Goal: Task Accomplishment & Management: Manage account settings

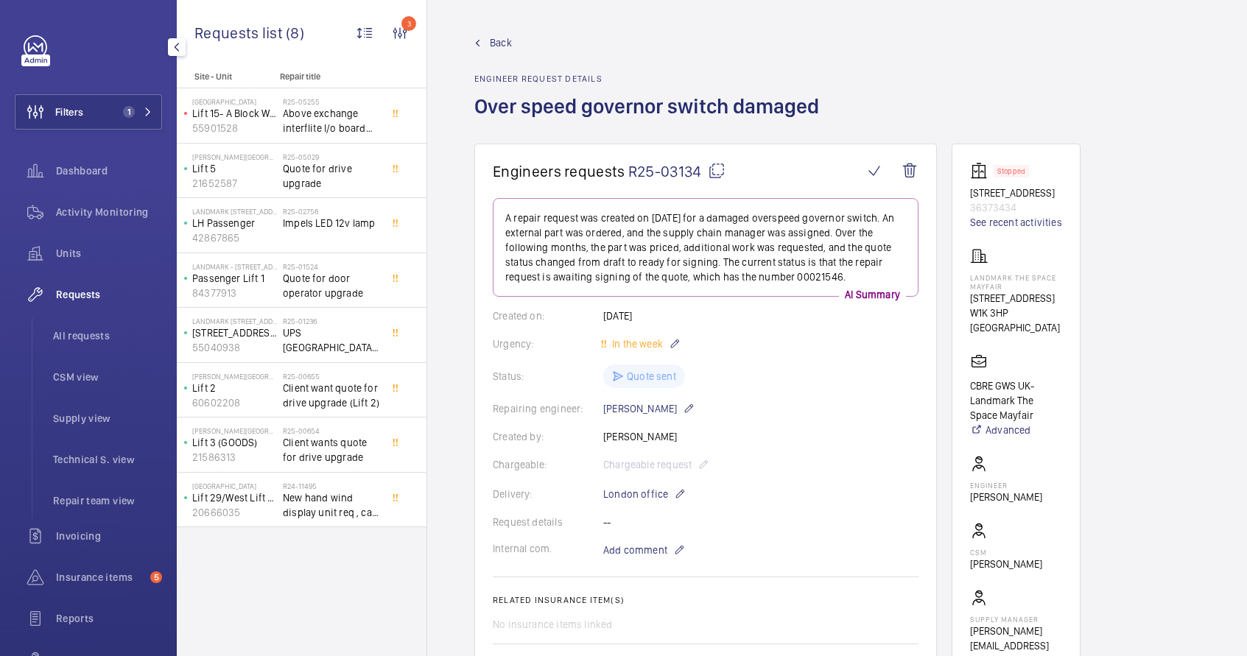
scroll to position [55, 0]
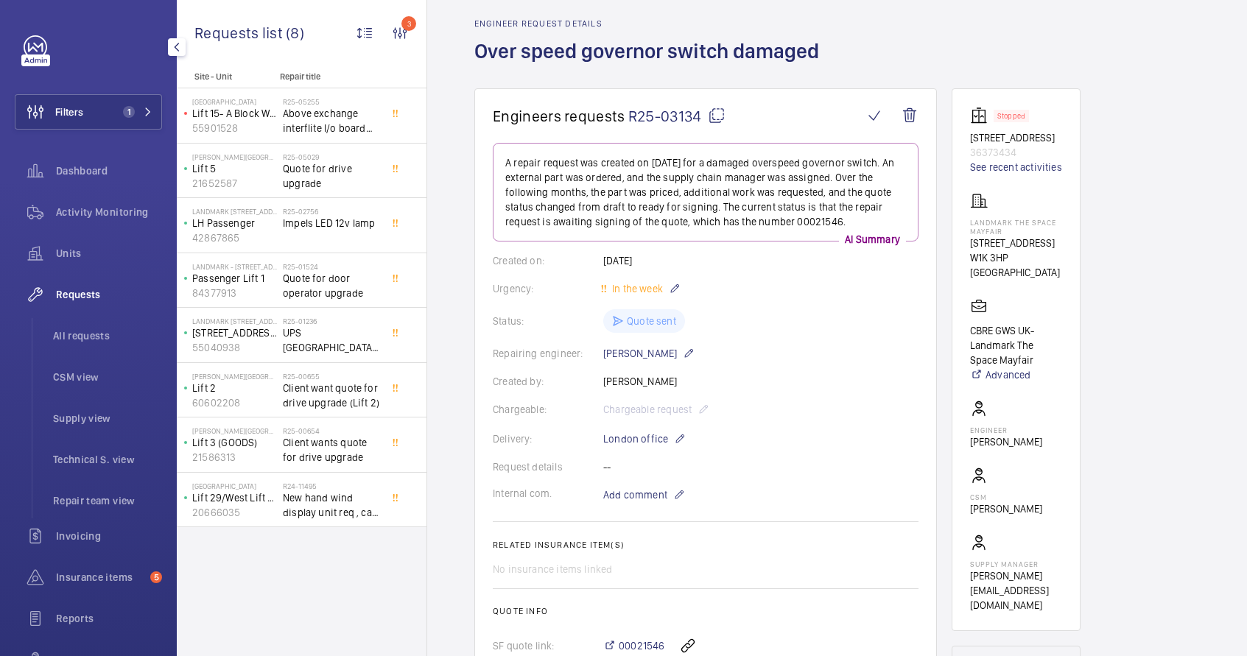
click at [76, 300] on span "Requests" at bounding box center [109, 294] width 106 height 15
click at [94, 337] on span "All requests" at bounding box center [107, 336] width 109 height 15
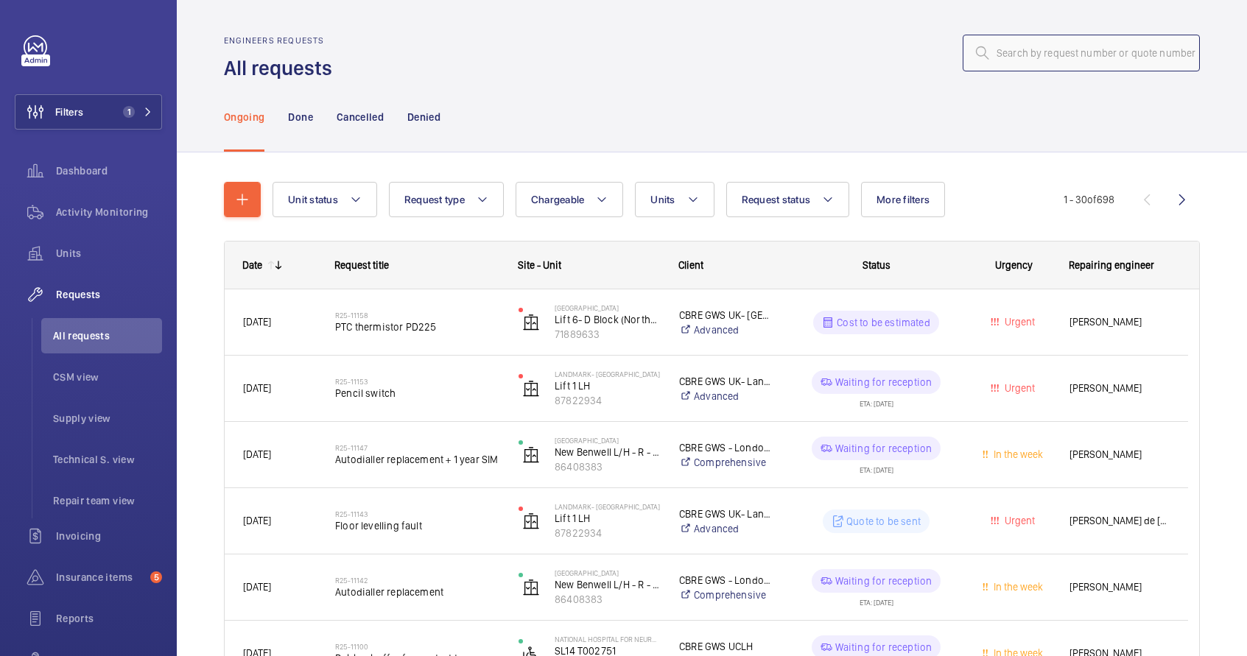
click at [1005, 55] on input "text" at bounding box center [1081, 53] width 237 height 37
paste input "R25-11055"
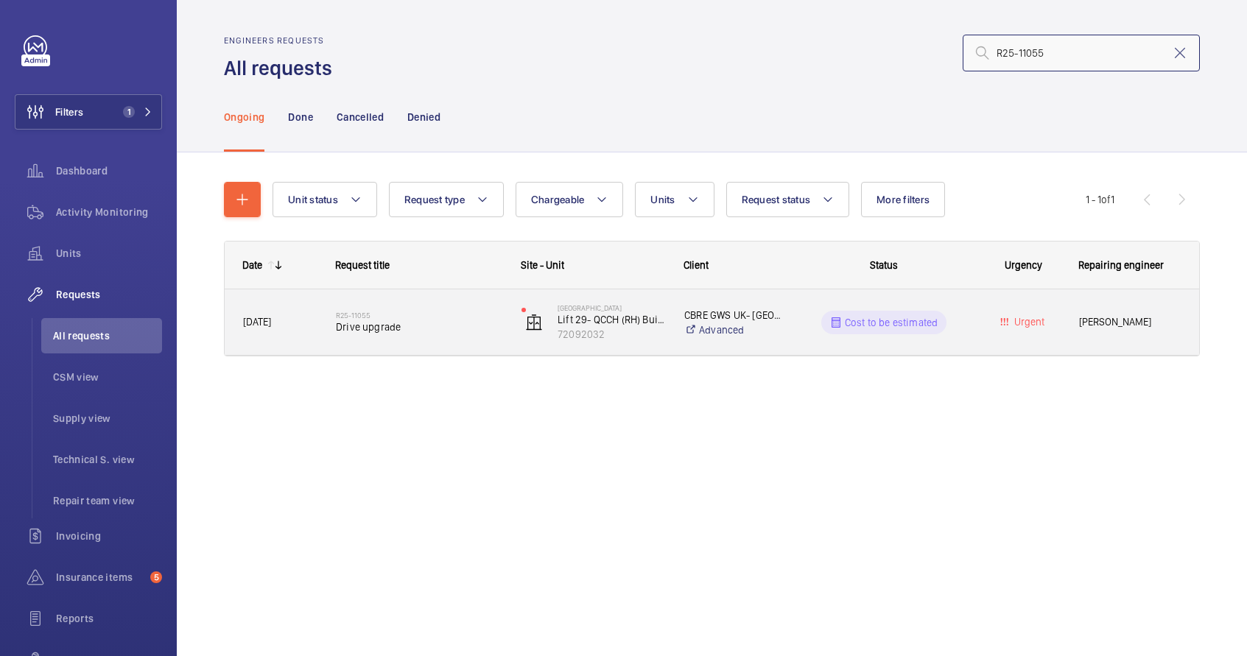
type input "R25-11055"
click at [765, 343] on div "CBRE GWS UK- [GEOGRAPHIC_DATA] (Hammersmith) Advanced" at bounding box center [724, 322] width 115 height 59
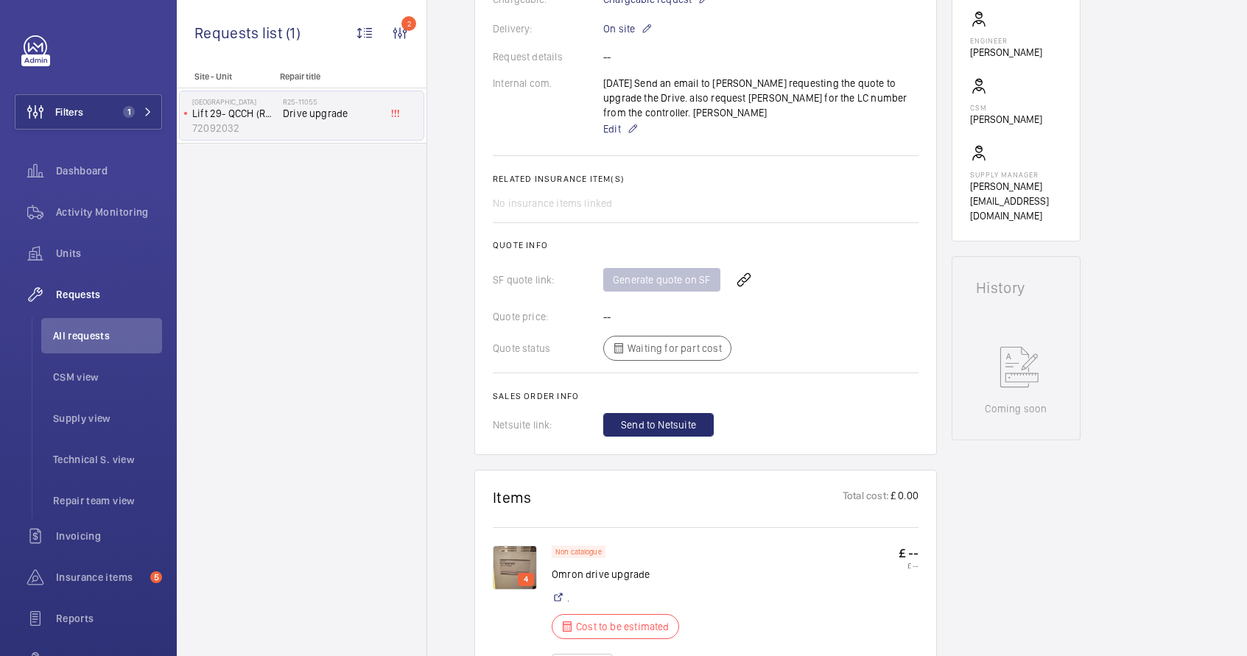
scroll to position [449, 0]
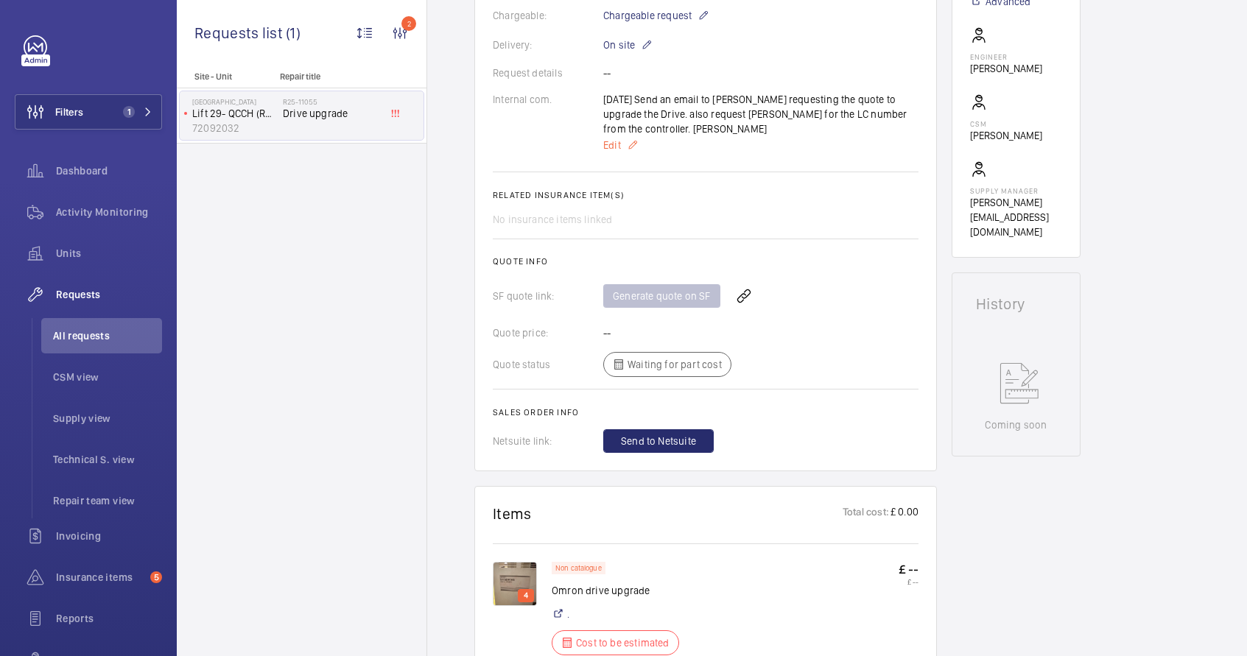
click at [631, 136] on mat-icon at bounding box center [633, 145] width 12 height 18
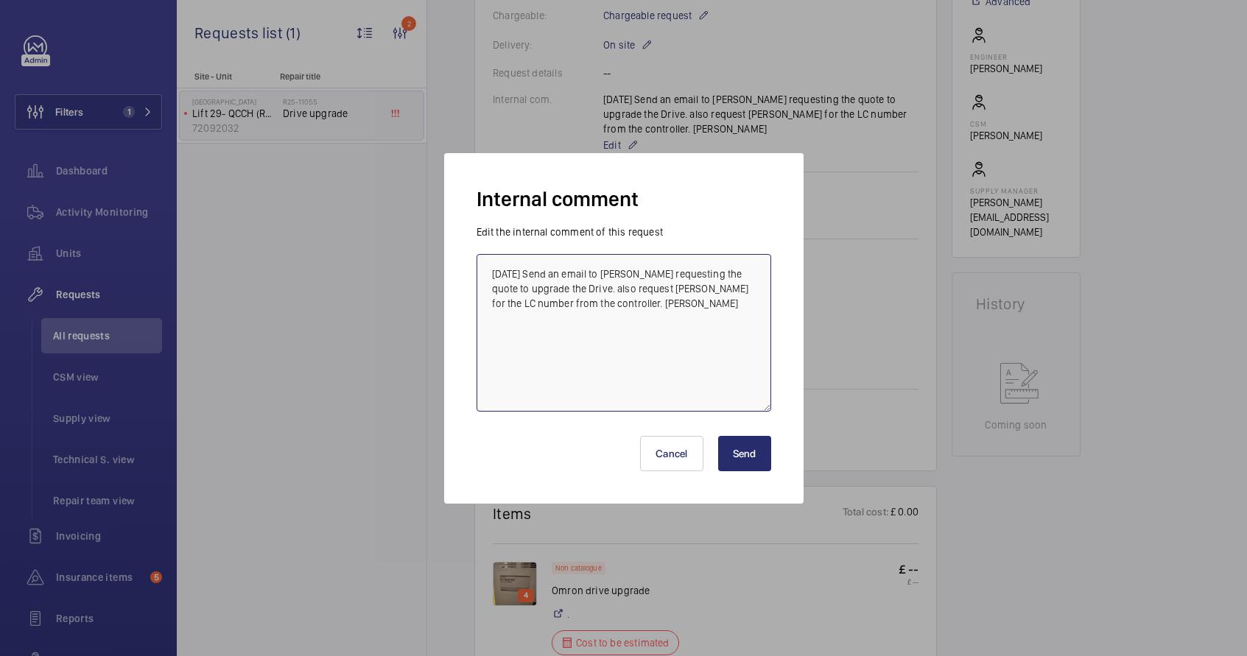
click at [724, 311] on textarea "[DATE] Send an email to [PERSON_NAME] requesting the quote to upgrade the Drive…" at bounding box center [624, 333] width 295 height 158
type textarea "[DATE] Send an email to [PERSON_NAME] requesting the quote to upgrade the Drive…"
click at [743, 457] on button "Send" at bounding box center [744, 453] width 53 height 35
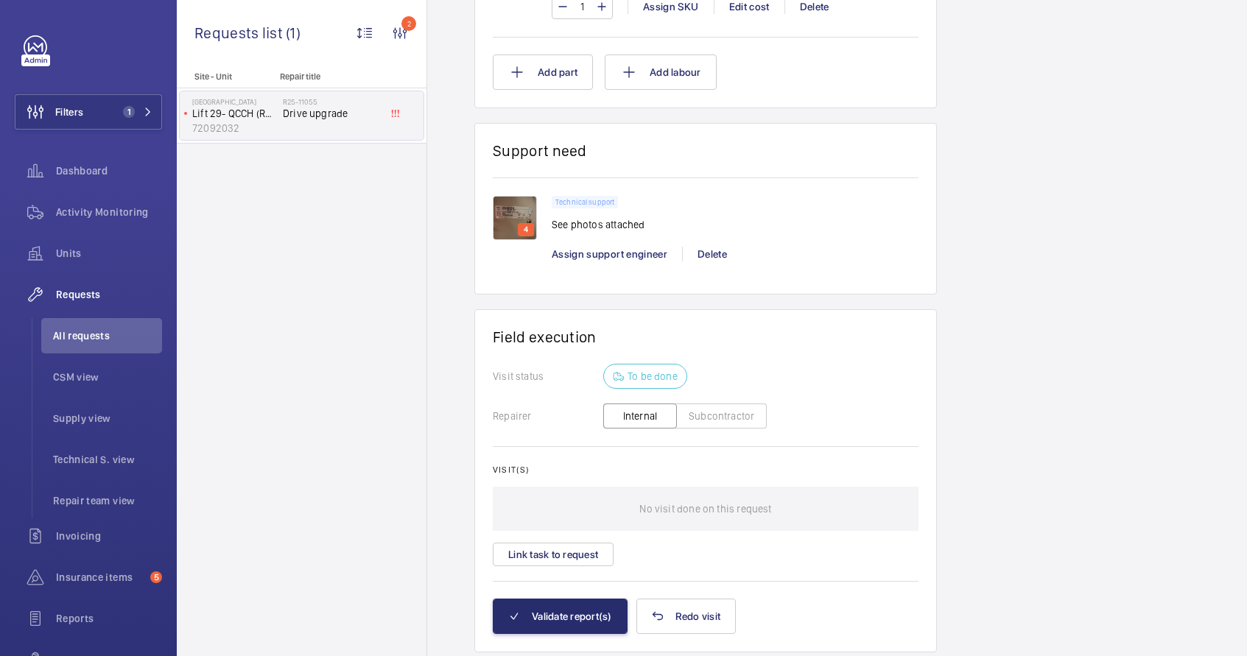
scroll to position [1184, 0]
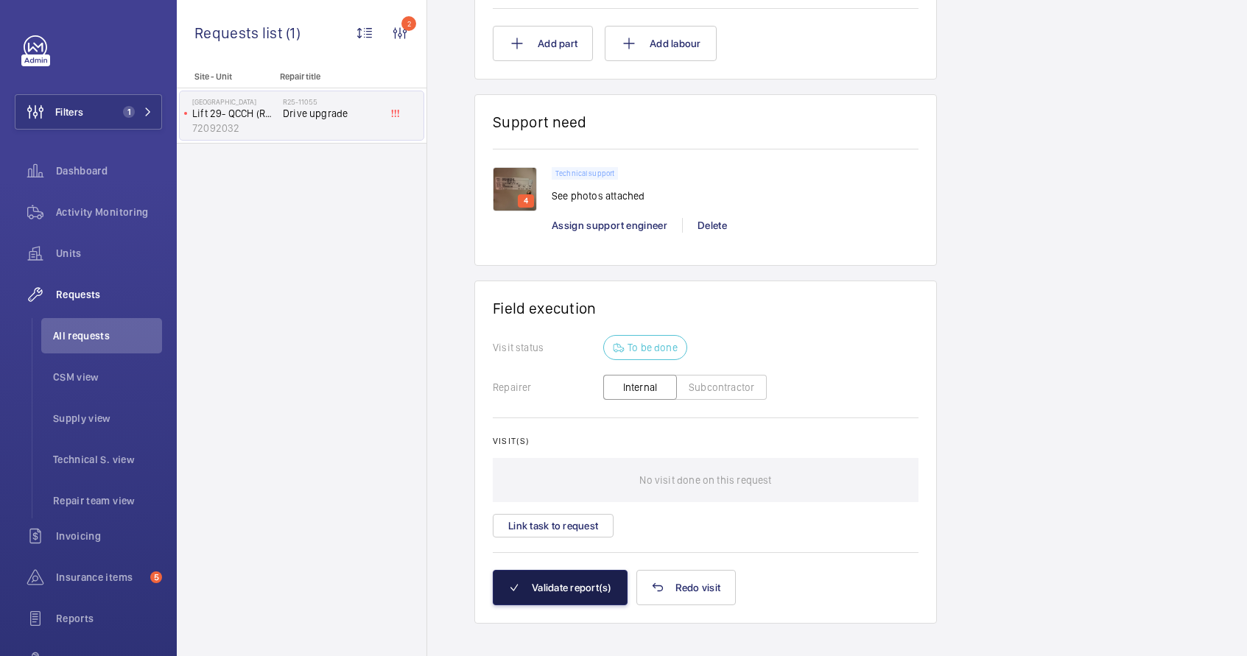
click at [555, 584] on button "Validate report(s)" at bounding box center [560, 587] width 135 height 35
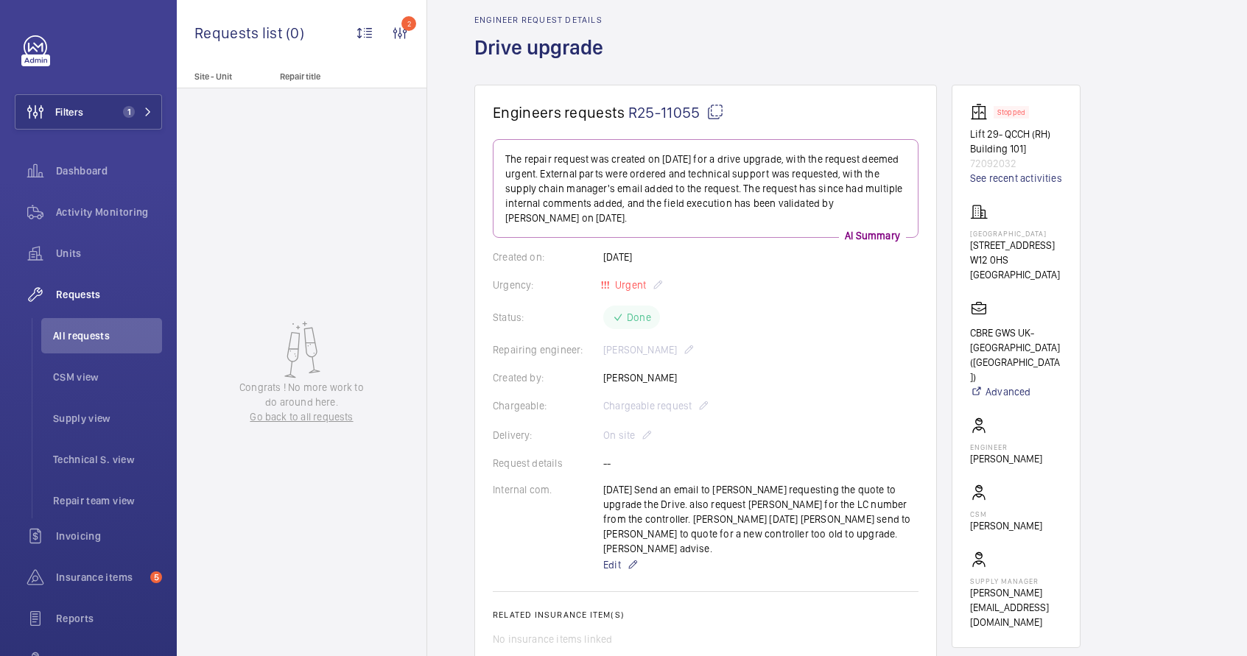
scroll to position [0, 0]
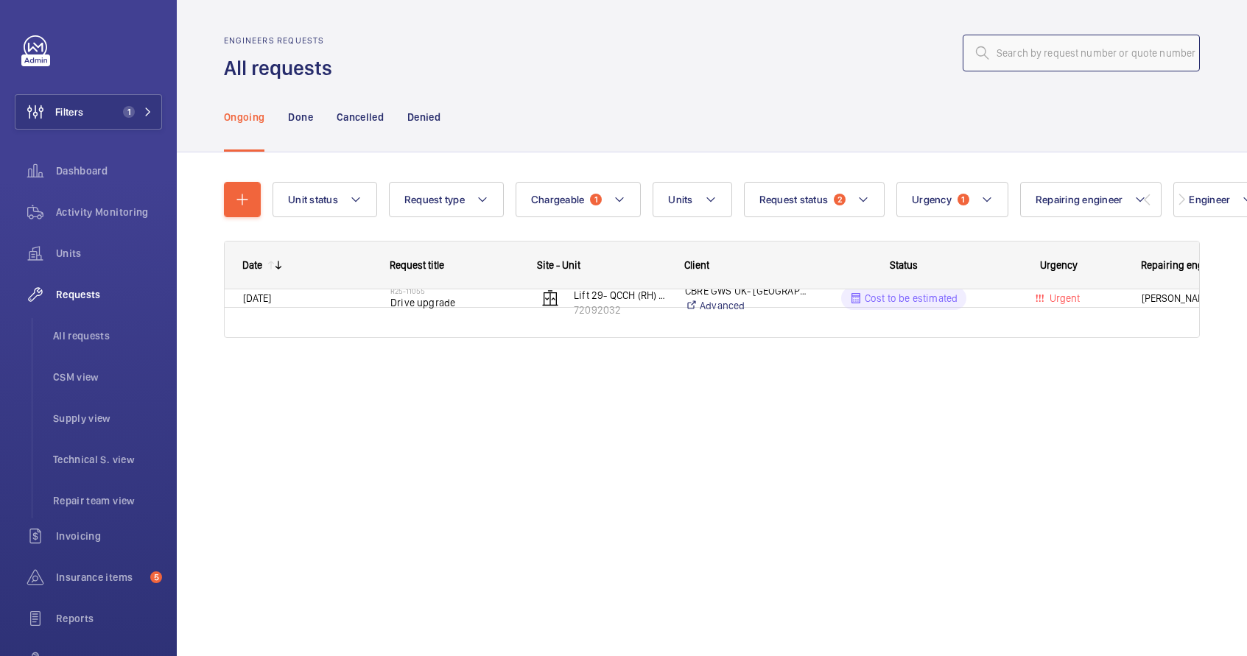
click at [987, 49] on input "text" at bounding box center [1081, 53] width 237 height 37
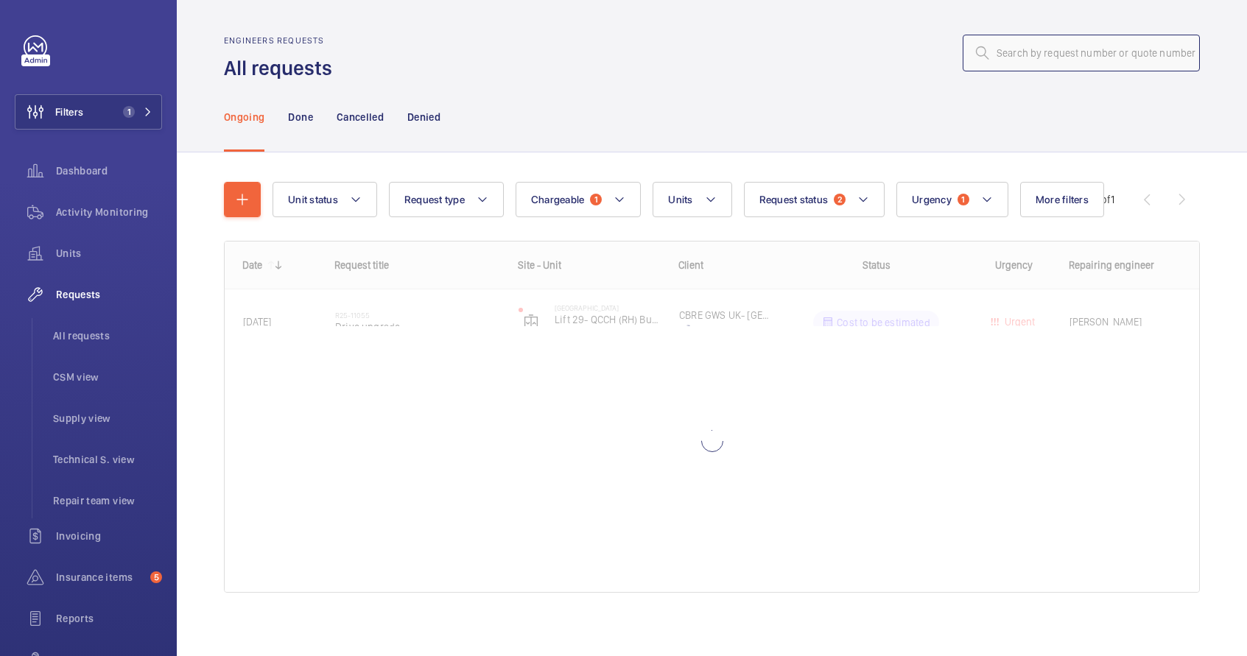
click at [995, 58] on input "text" at bounding box center [1081, 53] width 237 height 37
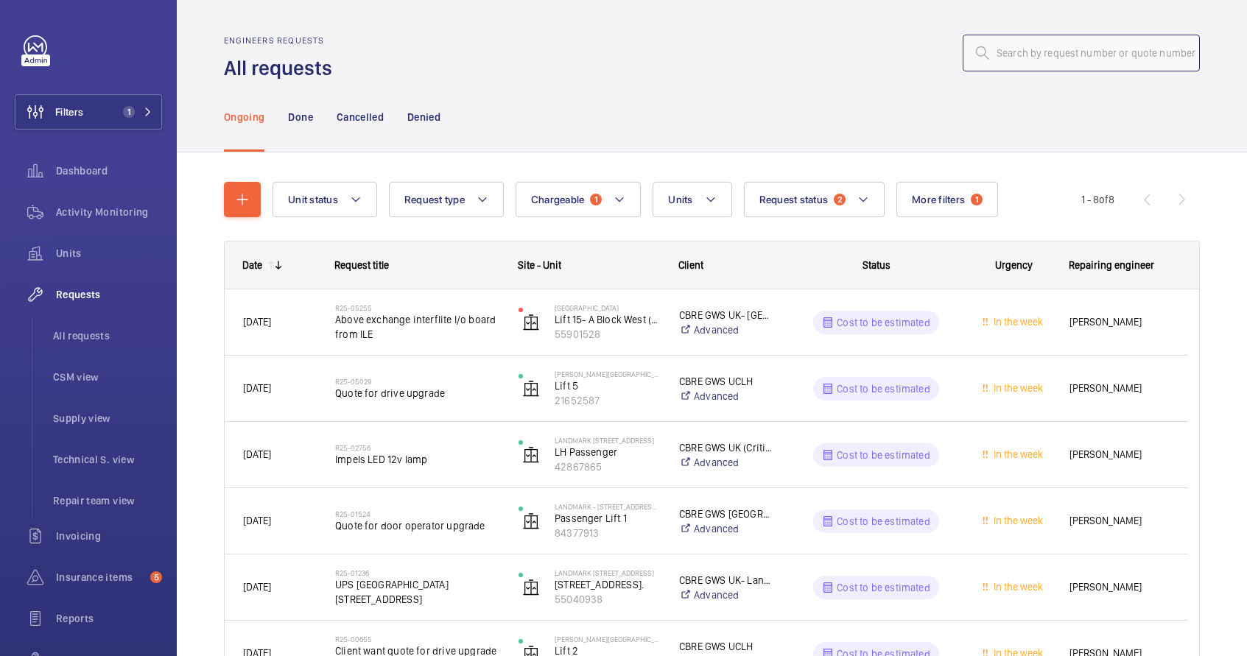
paste input "R25-08335"
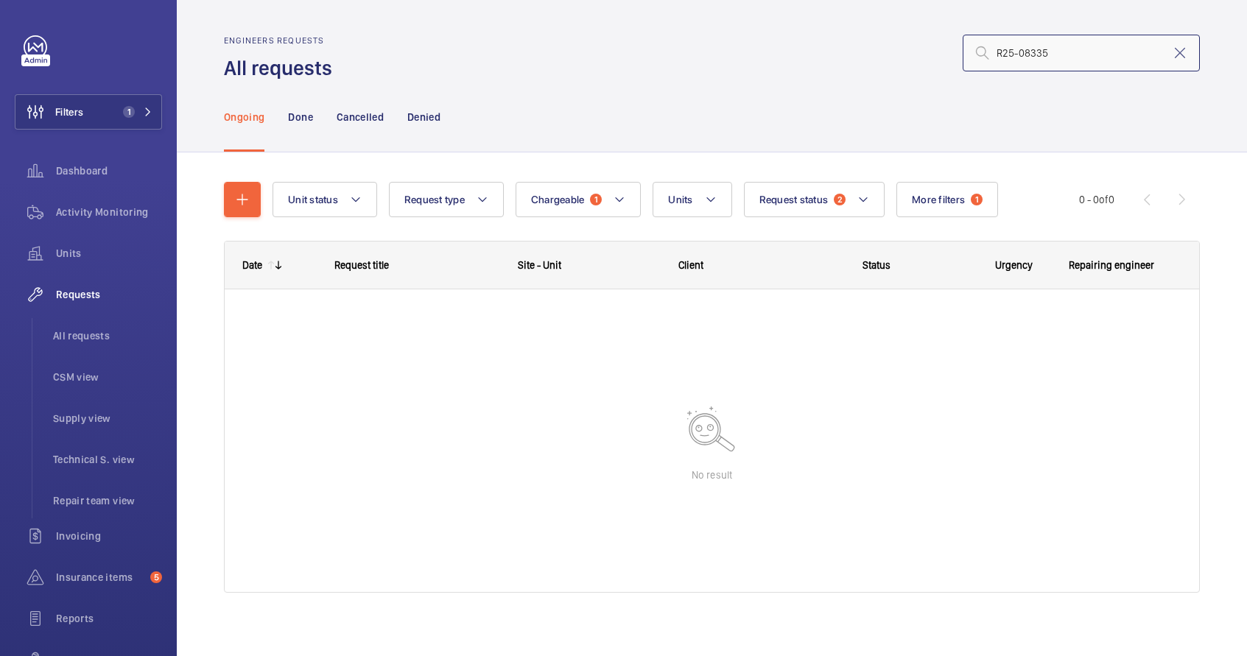
type input "R25-08335"
click at [859, 202] on mat-icon at bounding box center [864, 200] width 12 height 18
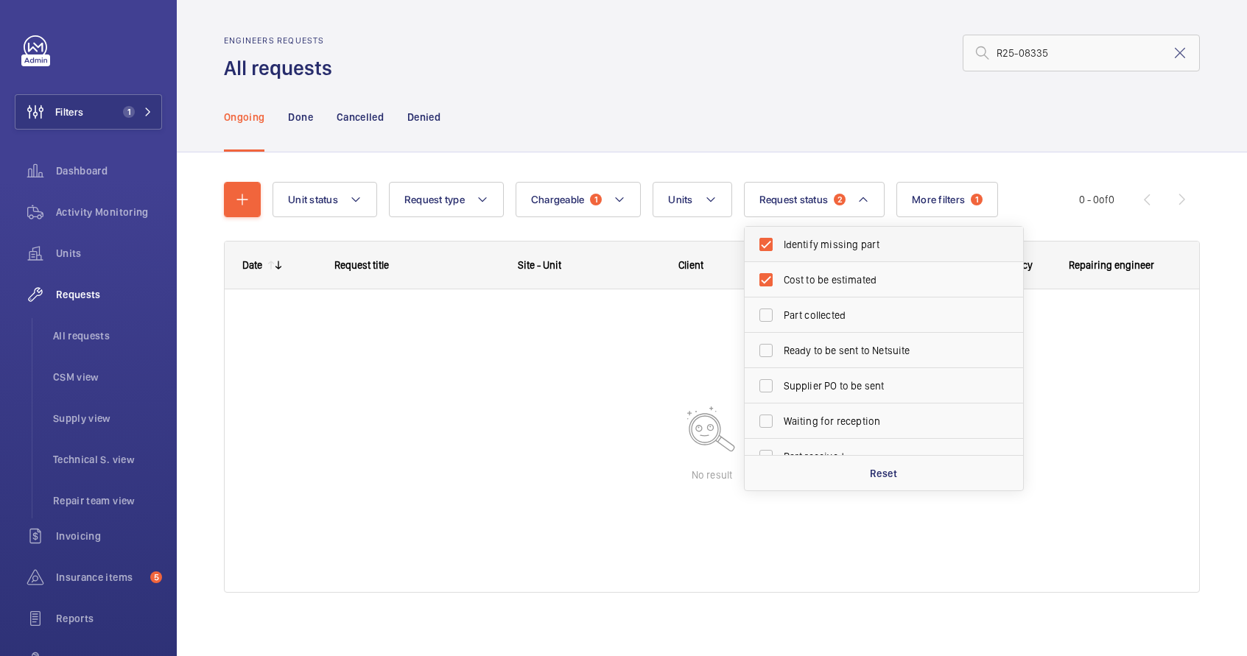
click at [759, 245] on label "Identify missing part" at bounding box center [873, 244] width 256 height 35
click at [759, 245] on input "Identify missing part" at bounding box center [765, 244] width 29 height 29
checkbox input "false"
click at [764, 278] on label "Cost to be estimated" at bounding box center [873, 279] width 256 height 35
click at [764, 278] on input "Cost to be estimated" at bounding box center [765, 279] width 29 height 29
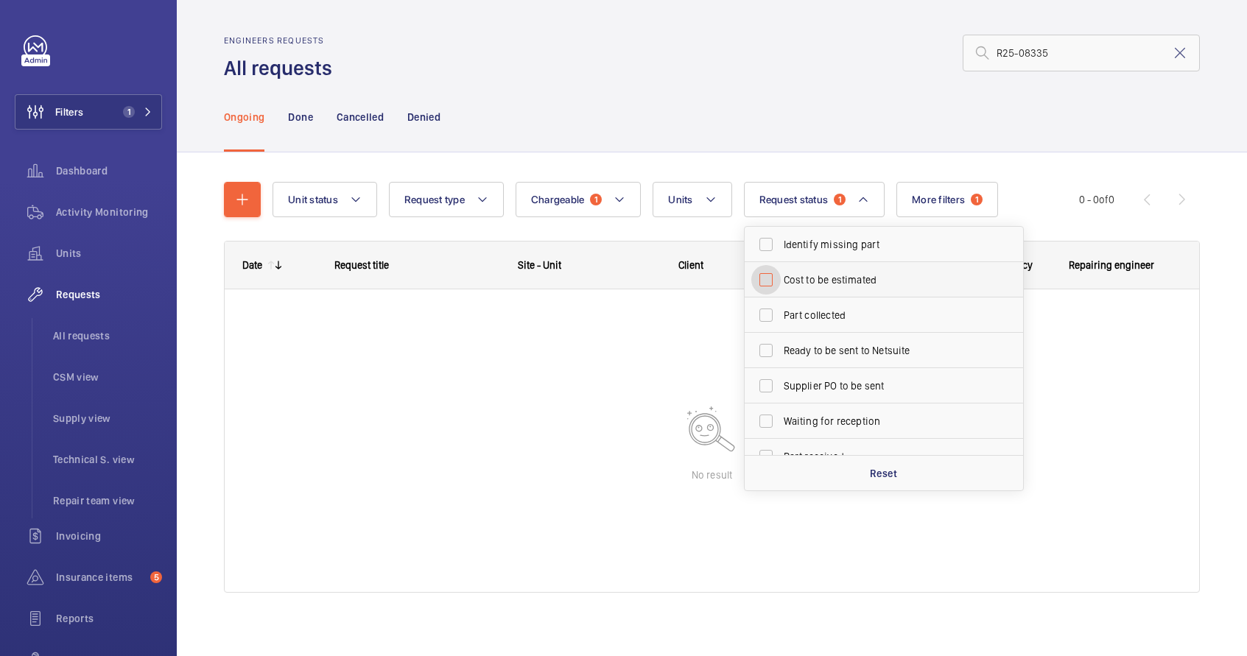
checkbox input "false"
click at [947, 197] on button "More filters 1" at bounding box center [930, 199] width 102 height 35
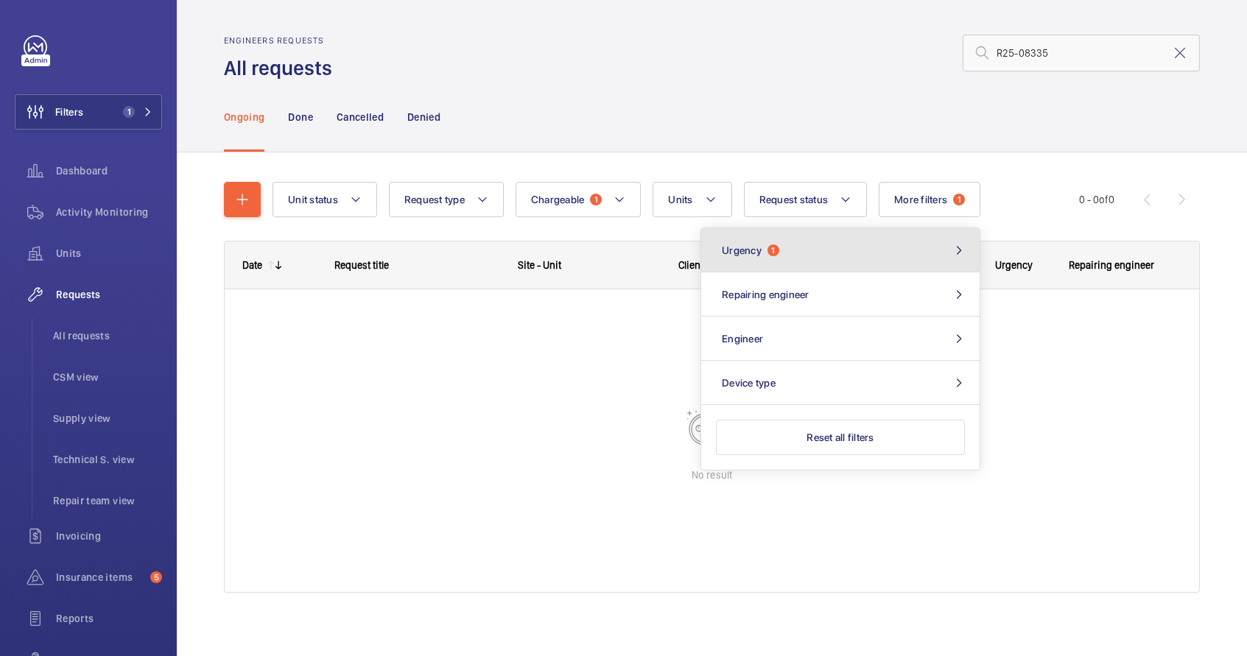
click at [839, 259] on button "Urgency 1" at bounding box center [840, 250] width 278 height 44
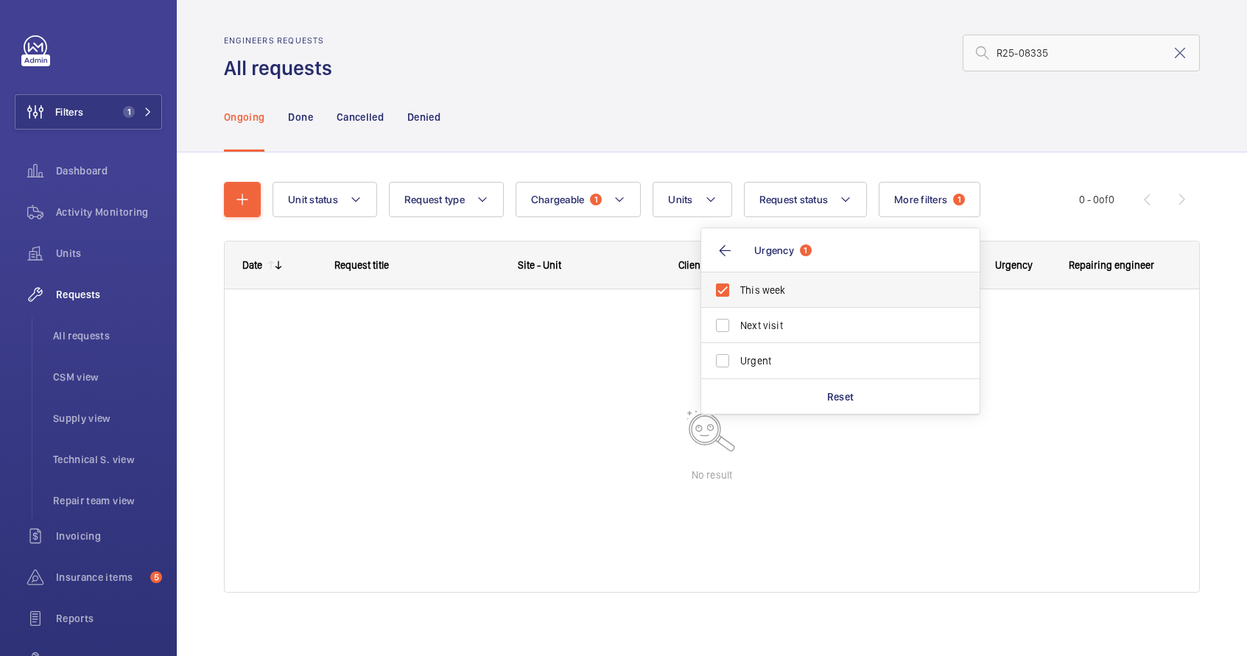
click at [726, 289] on label "This week" at bounding box center [829, 290] width 256 height 35
click at [726, 289] on input "This week" at bounding box center [722, 290] width 29 height 29
checkbox input "false"
click at [1060, 339] on div at bounding box center [712, 441] width 975 height 303
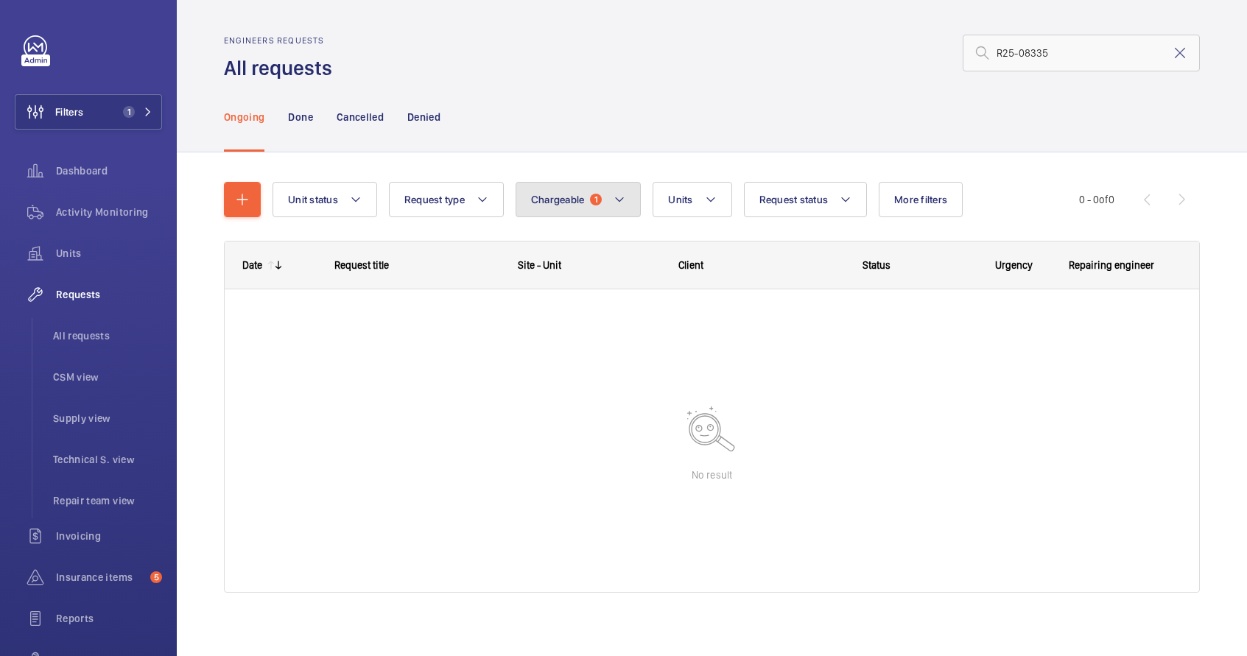
click at [610, 205] on button "Chargeable 1" at bounding box center [579, 199] width 126 height 35
click at [532, 241] on mat-radio-button "Chargeable" at bounding box center [655, 244] width 265 height 29
radio input "false"
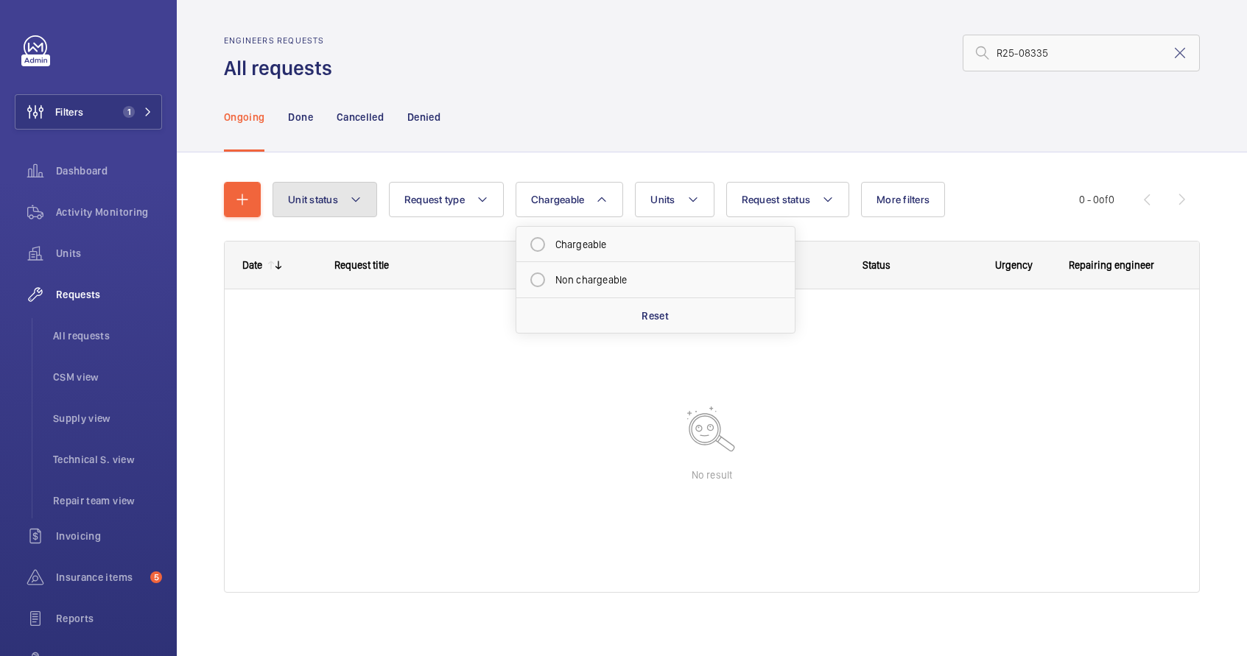
click at [356, 202] on mat-icon at bounding box center [356, 200] width 12 height 18
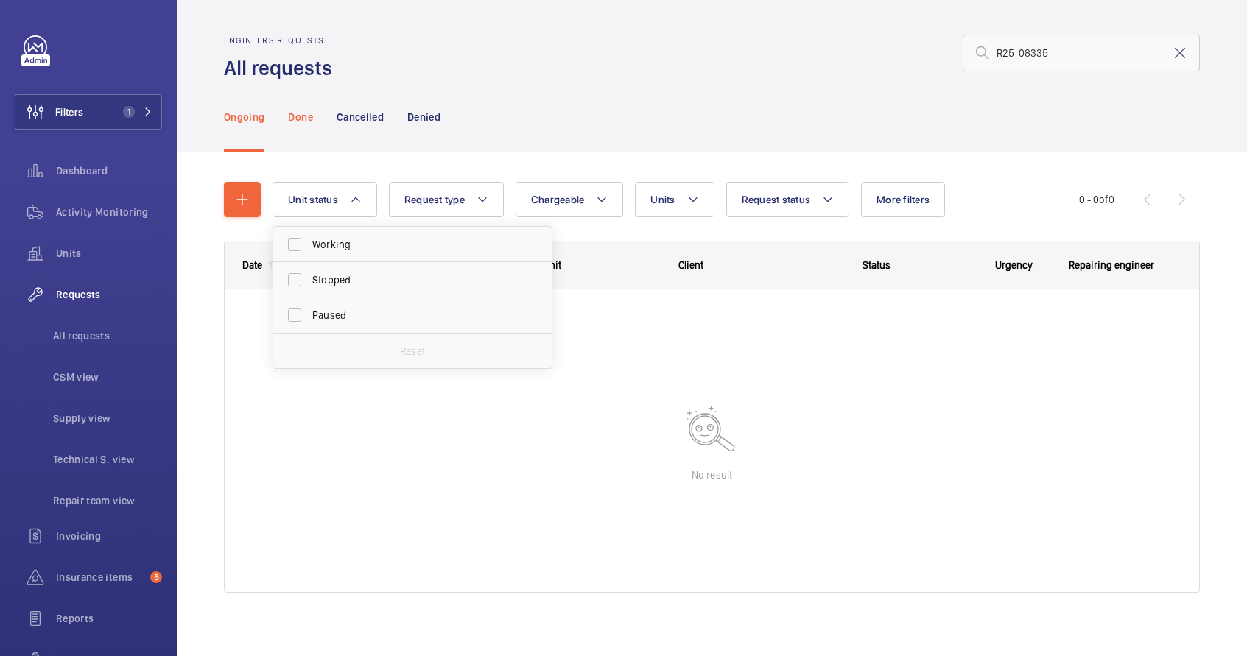
click at [298, 116] on p "Done" at bounding box center [300, 117] width 24 height 15
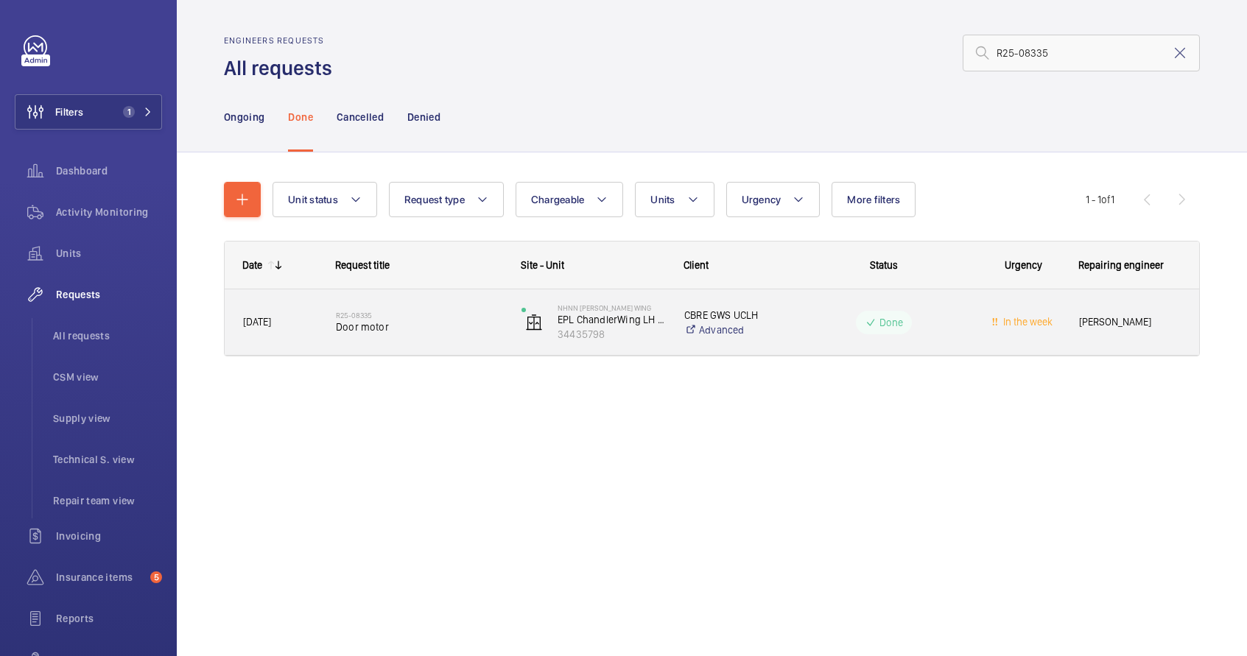
click at [807, 321] on wm-front-pills-cell "Done" at bounding box center [884, 323] width 166 height 24
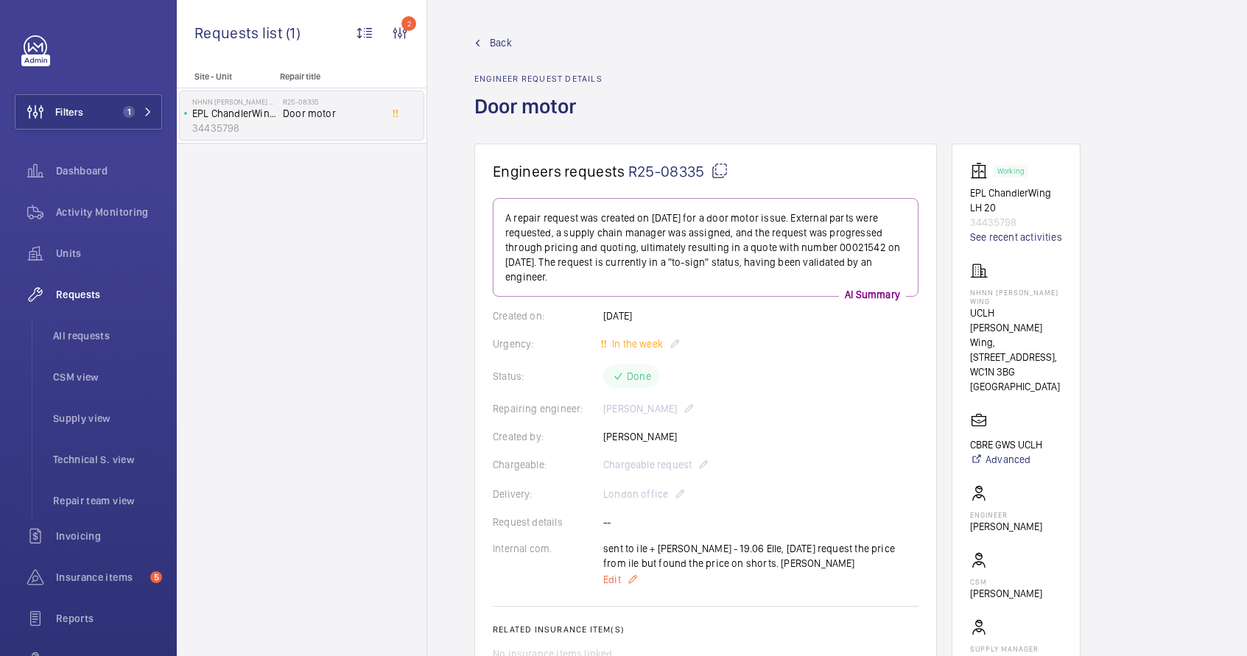
click at [634, 578] on mat-icon at bounding box center [633, 580] width 12 height 18
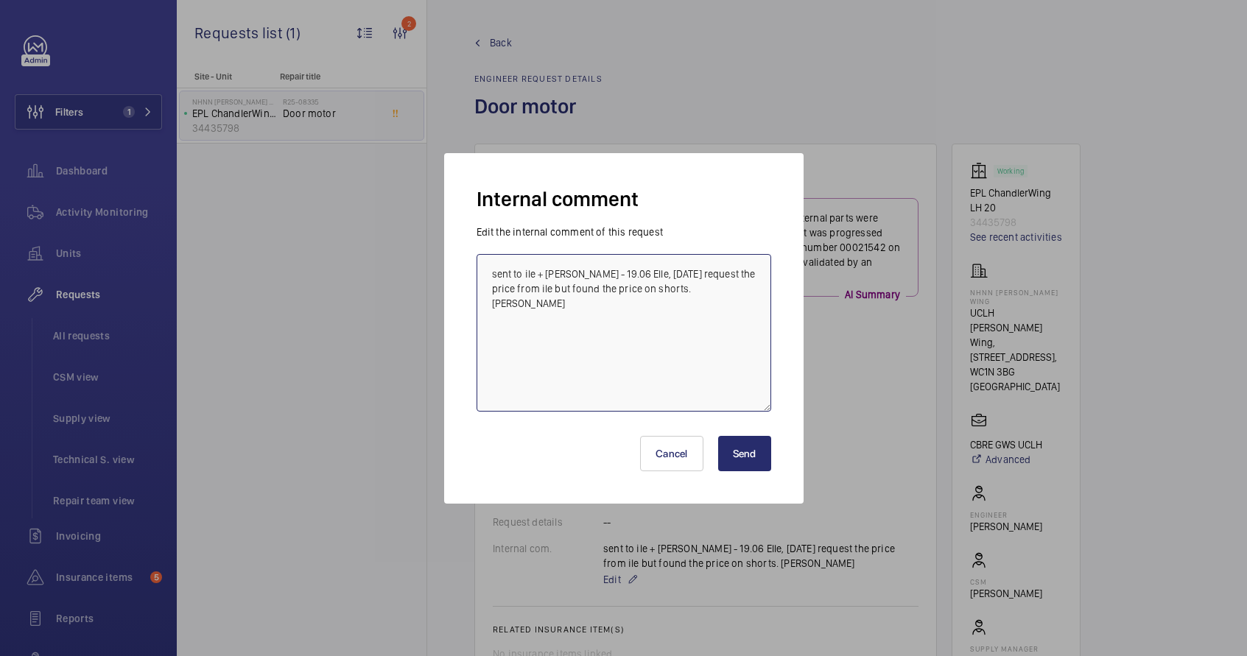
click at [721, 311] on textarea "sent to ile + [PERSON_NAME] - 19.06 Elle, [DATE] request the price from ile but…" at bounding box center [624, 333] width 295 height 158
paste textarea "Part number and price required below 1 x sg0003pac----door motor-----£1644.24 e…"
type textarea "sent to ile + [PERSON_NAME] - 19.06 Elle, [DATE] request the price from ile but…"
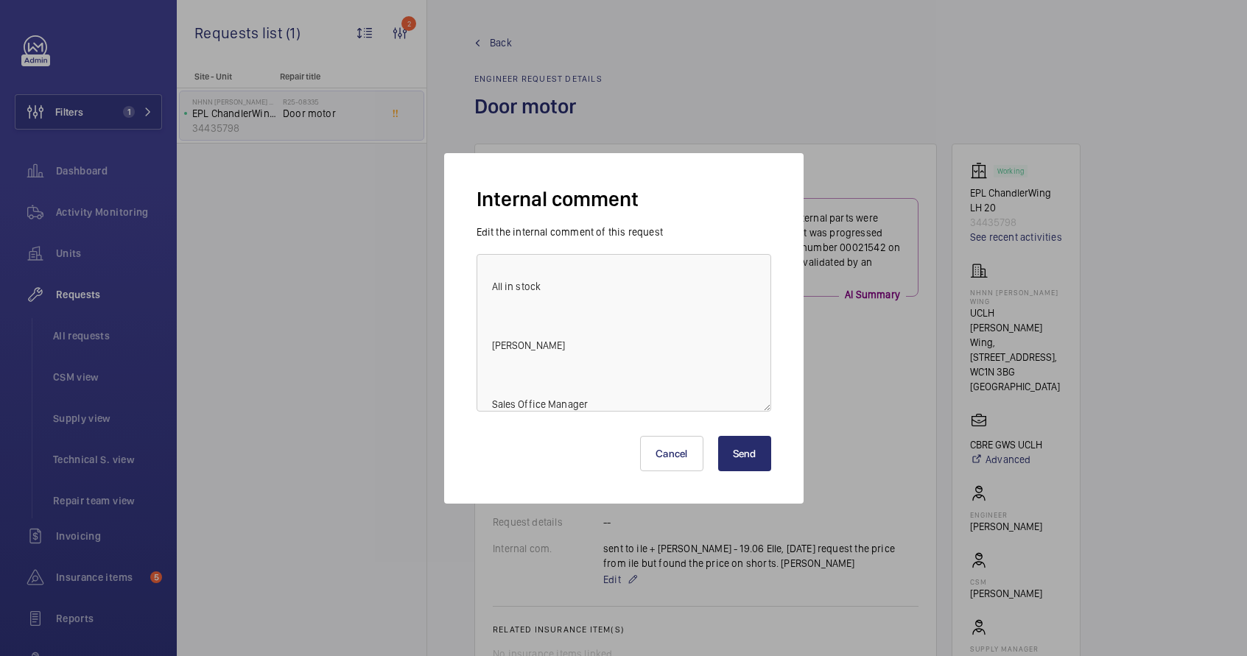
click at [747, 446] on button "Send" at bounding box center [744, 453] width 53 height 35
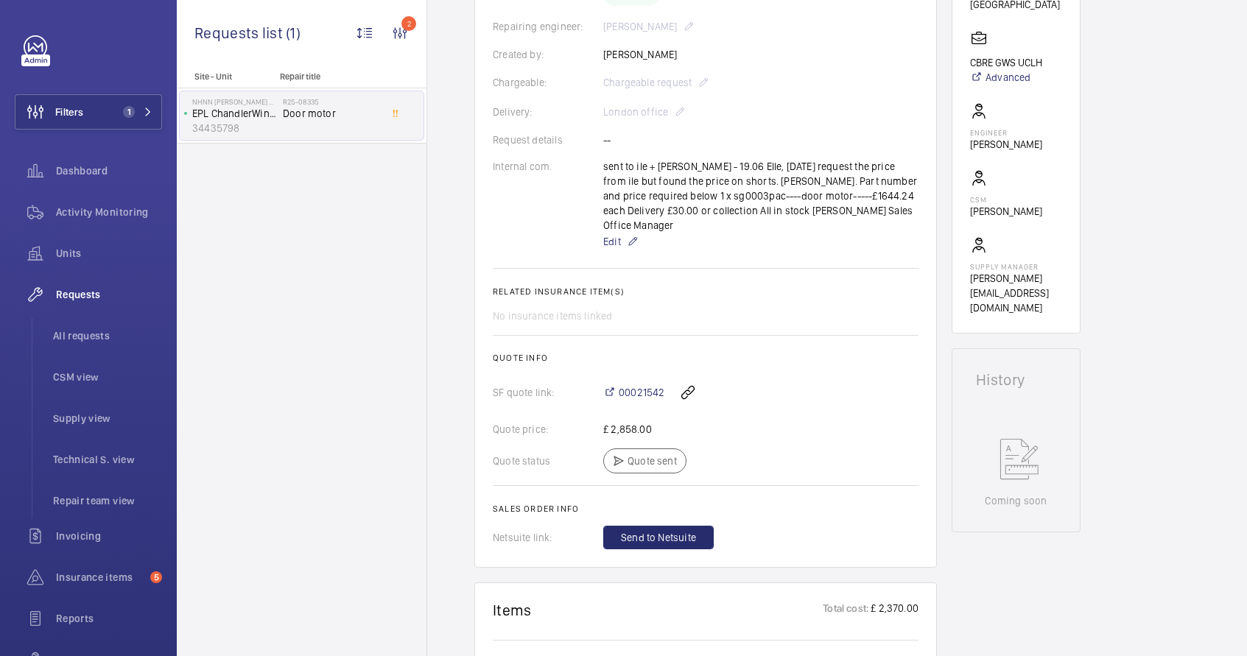
scroll to position [175, 0]
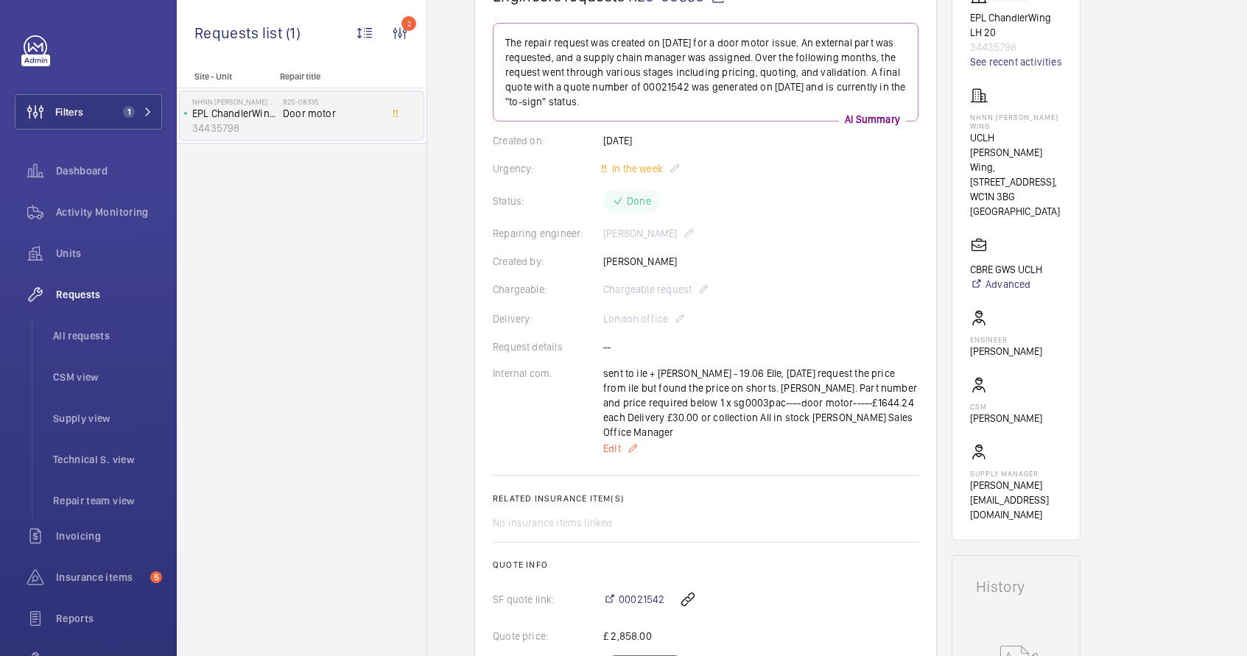
click at [632, 451] on mat-icon at bounding box center [633, 449] width 12 height 18
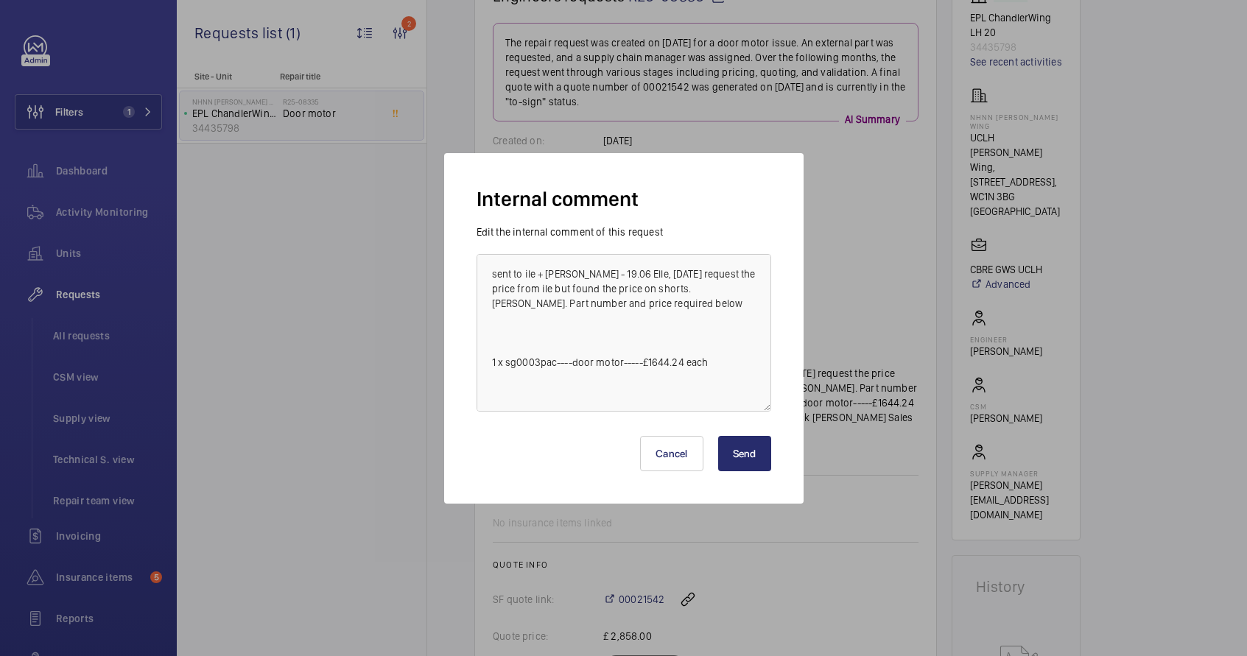
click at [829, 263] on div at bounding box center [623, 328] width 1247 height 656
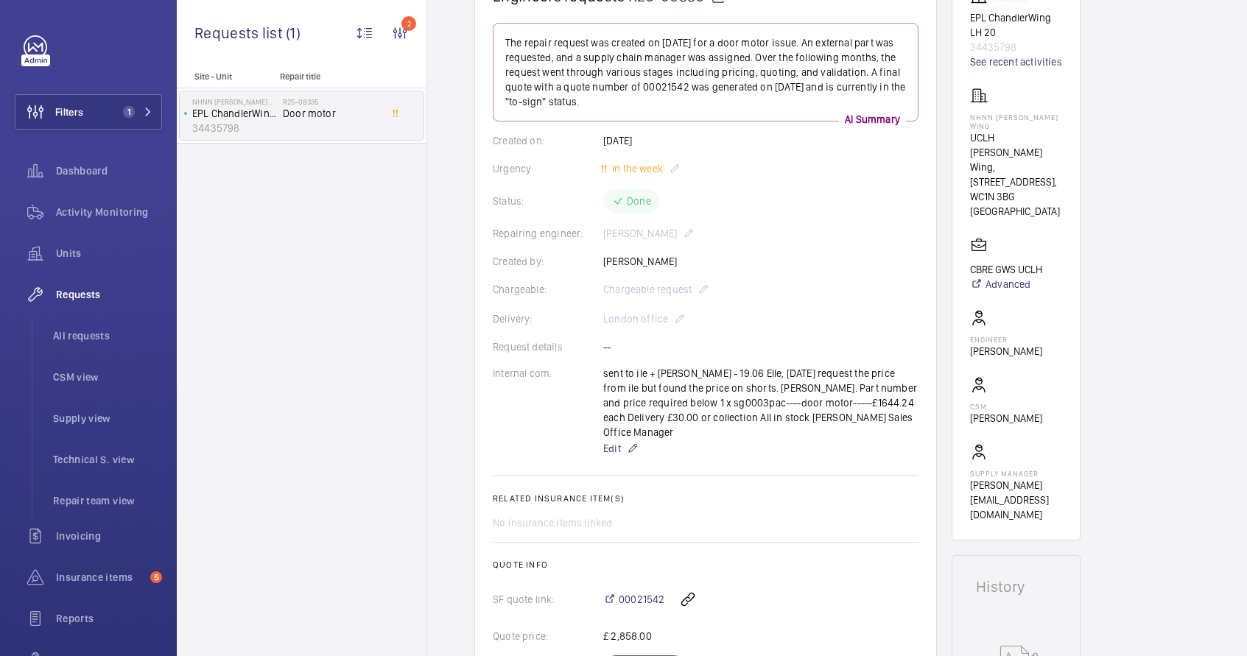
scroll to position [555, 0]
